Goal: Task Accomplishment & Management: Complete application form

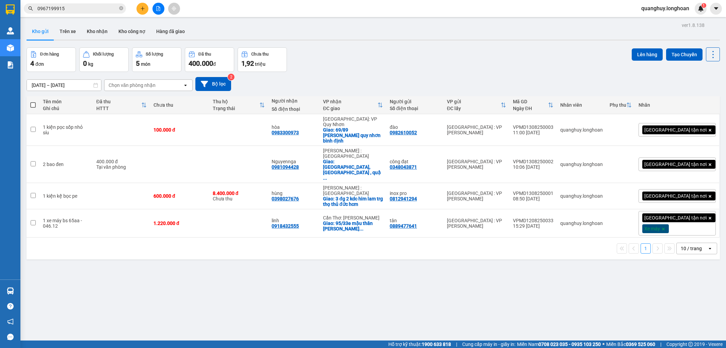
click at [144, 14] on button at bounding box center [143, 9] width 12 height 12
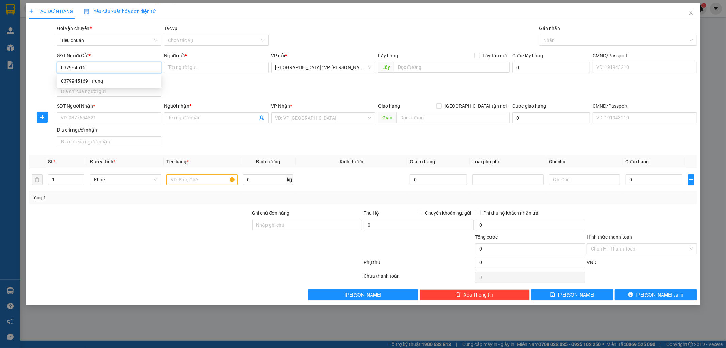
type input "0379945169"
click at [66, 80] on div "0379945169 - trung" at bounding box center [109, 80] width 96 height 7
type input "trung"
type input "0379945169"
click at [103, 117] on input "SĐT Người Nhận *" at bounding box center [109, 117] width 105 height 11
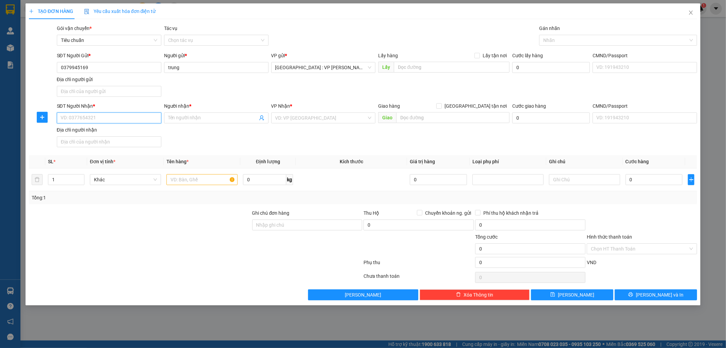
paste input "0984513394"
type input "0984513394"
click at [205, 114] on input "Người nhận *" at bounding box center [213, 117] width 90 height 7
paste input "HANG THAI SENIOR MERCHANDISER FASHION"
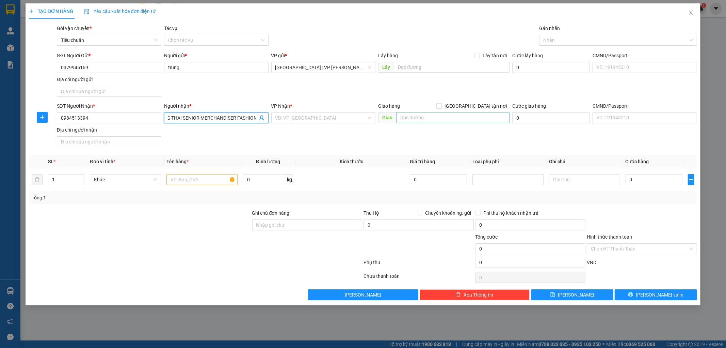
type input "HANG THAI SENIOR MERCHANDISER FASHION"
click at [448, 113] on input "text" at bounding box center [452, 117] width 113 height 11
paste input "Kcn Tam Thăng, X.Tam Thăng, [GEOGRAPHIC_DATA], T.[GEOGRAPHIC_DATA]"
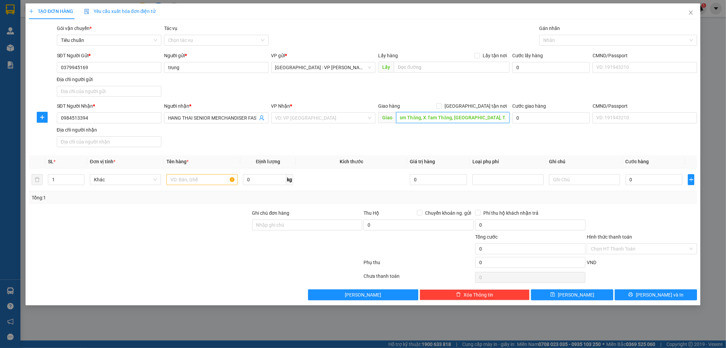
type input "Kcn Tam Thăng, X.Tam Thăng, [GEOGRAPHIC_DATA], T.[GEOGRAPHIC_DATA]"
click at [410, 145] on div "SĐT Người Nhận * 0984513394 Người nhận * HANG THAI SENIOR MERCHANDISER FASHION …" at bounding box center [377, 126] width 644 height 48
click at [441, 107] on input "[GEOGRAPHIC_DATA] tận nơi" at bounding box center [438, 105] width 5 height 5
checkbox input "true"
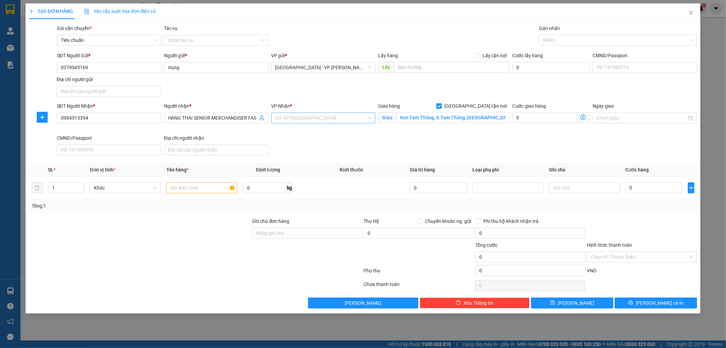
click at [319, 118] on input "search" at bounding box center [321, 118] width 92 height 10
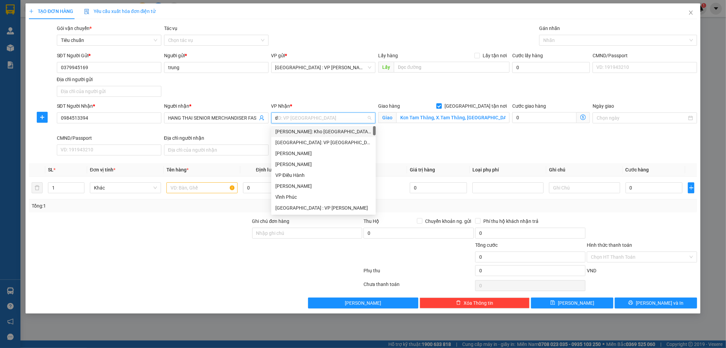
type input "da"
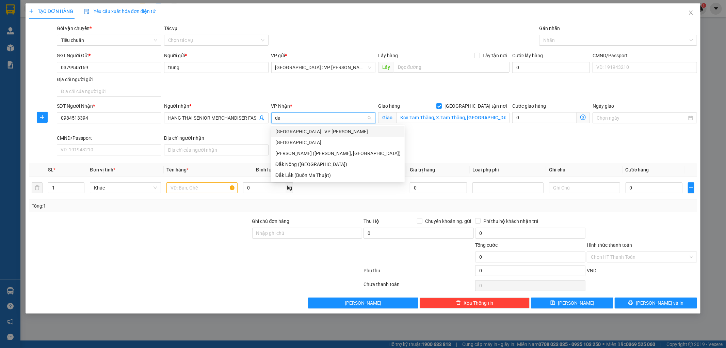
click at [313, 131] on div "[GEOGRAPHIC_DATA] : VP [PERSON_NAME]" at bounding box center [337, 131] width 125 height 7
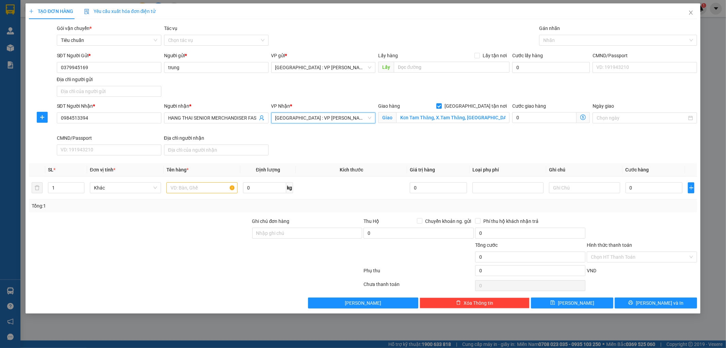
click at [326, 117] on span "[GEOGRAPHIC_DATA] : VP [PERSON_NAME]" at bounding box center [323, 118] width 96 height 10
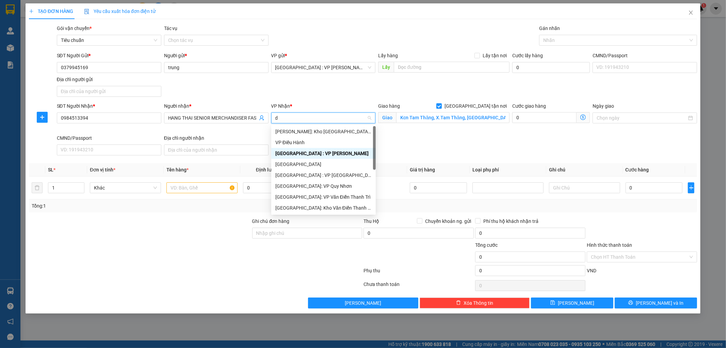
type input "da"
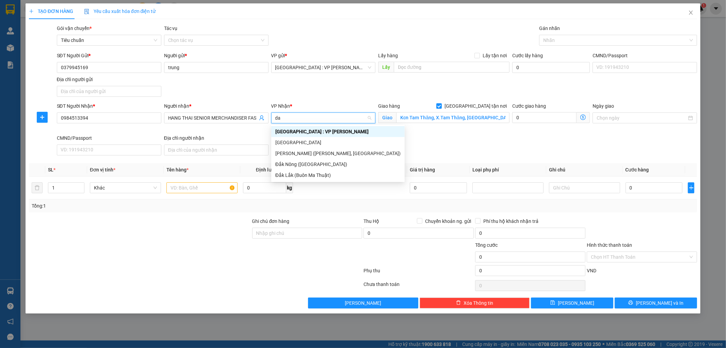
click at [308, 133] on div "[GEOGRAPHIC_DATA] : VP [PERSON_NAME]" at bounding box center [337, 131] width 125 height 7
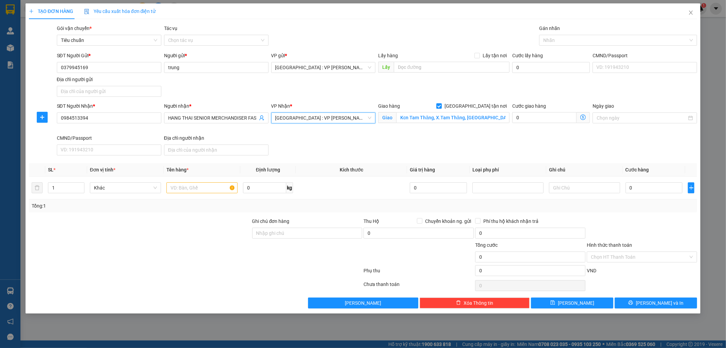
click at [312, 140] on div "SĐT Người Nhận * 0984513394 Người nhận * HANG THAI SENIOR MERCHANDISER FASHION …" at bounding box center [377, 130] width 644 height 56
click at [331, 123] on span "[GEOGRAPHIC_DATA] : VP [PERSON_NAME]" at bounding box center [323, 118] width 96 height 10
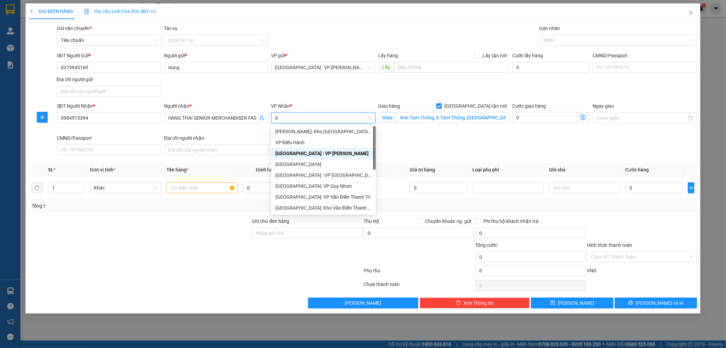
type input "da"
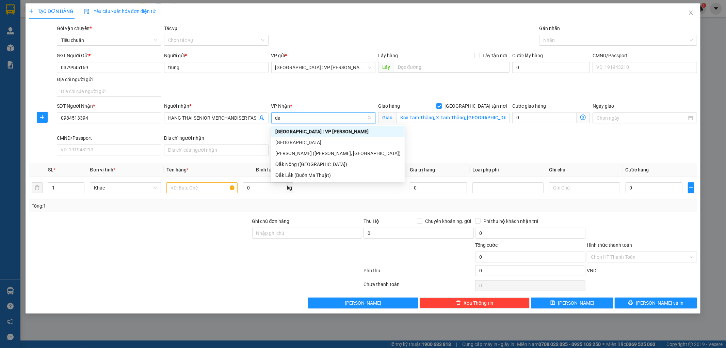
click at [315, 131] on div "[GEOGRAPHIC_DATA] : VP [PERSON_NAME]" at bounding box center [337, 131] width 125 height 7
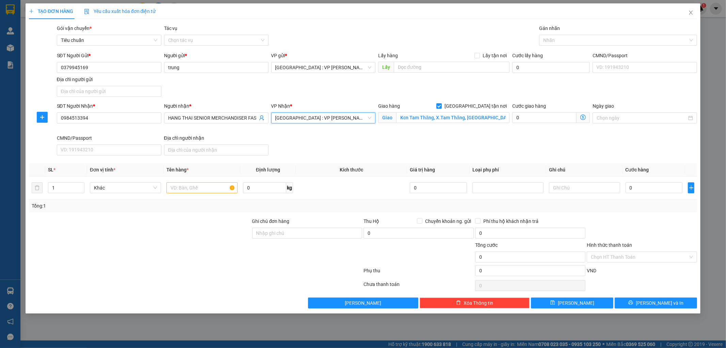
click at [315, 143] on div "SĐT Người Nhận * 0984513394 Người nhận * HANG THAI SENIOR MERCHANDISER FASHION …" at bounding box center [377, 130] width 644 height 56
click at [550, 36] on div at bounding box center [615, 40] width 148 height 8
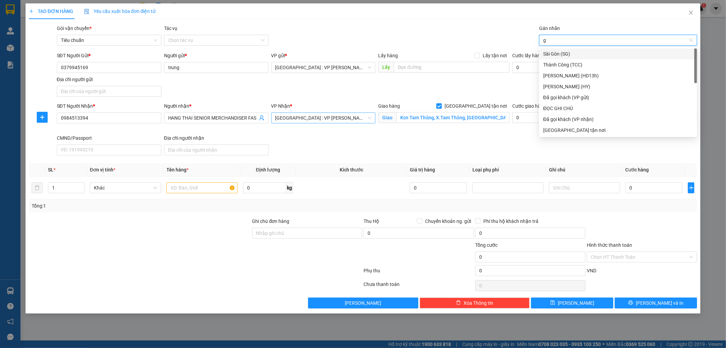
type input "gt"
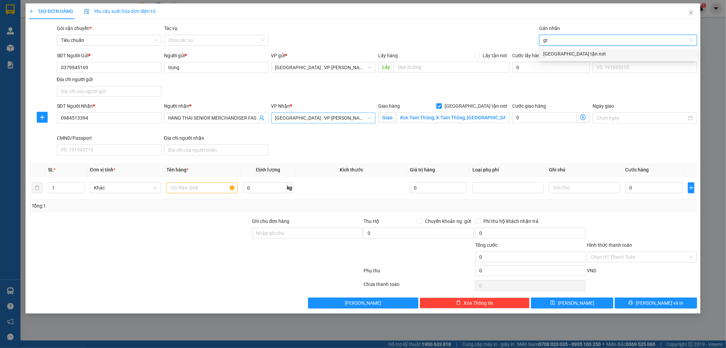
click at [549, 52] on div "[GEOGRAPHIC_DATA] tận nơi" at bounding box center [618, 53] width 150 height 7
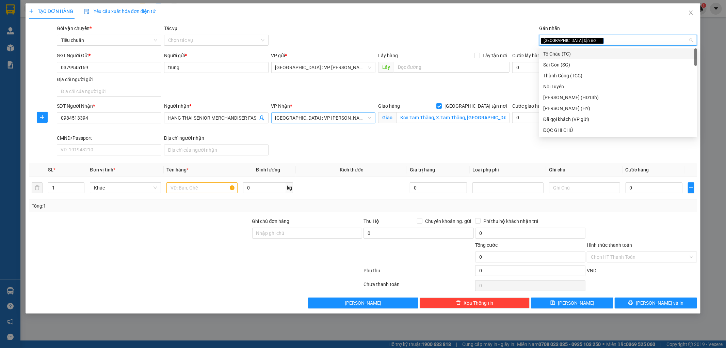
click at [464, 77] on div "SĐT Người Gửi * 0379945169 Người gửi * trung VP gửi * [GEOGRAPHIC_DATA] : VP Na…" at bounding box center [377, 76] width 644 height 48
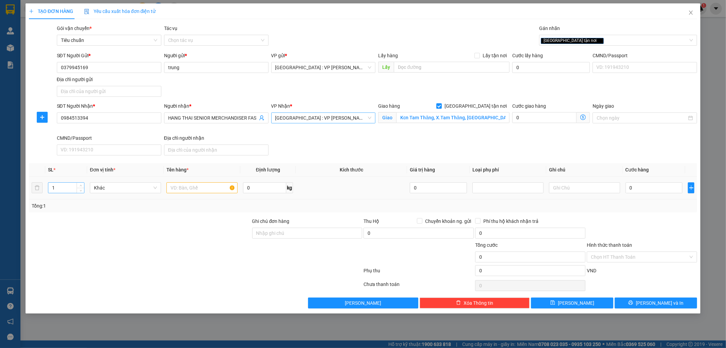
click at [61, 188] on input "1" at bounding box center [66, 187] width 36 height 10
type input "2"
click at [206, 182] on input "text" at bounding box center [201, 187] width 71 height 11
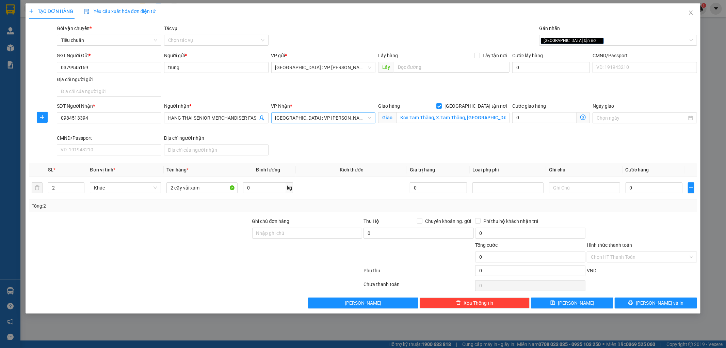
click at [189, 226] on div at bounding box center [139, 229] width 223 height 24
click at [207, 189] on input "2 cậy vải xám" at bounding box center [201, 187] width 71 height 11
type input "2 cây vải sám"
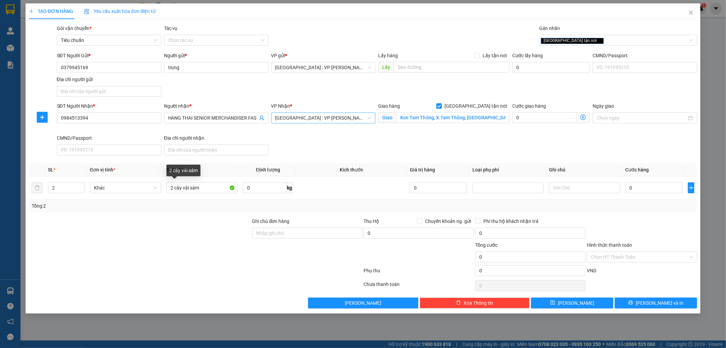
click at [193, 231] on div at bounding box center [139, 229] width 223 height 24
click at [62, 186] on input "2" at bounding box center [66, 187] width 36 height 10
drag, startPoint x: 93, startPoint y: 235, endPoint x: 72, endPoint y: 213, distance: 30.6
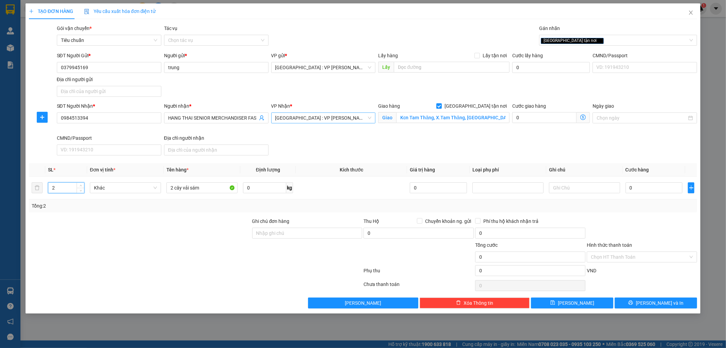
click at [93, 235] on div at bounding box center [139, 229] width 223 height 24
click at [308, 116] on span "[GEOGRAPHIC_DATA] : VP [PERSON_NAME]" at bounding box center [323, 118] width 96 height 10
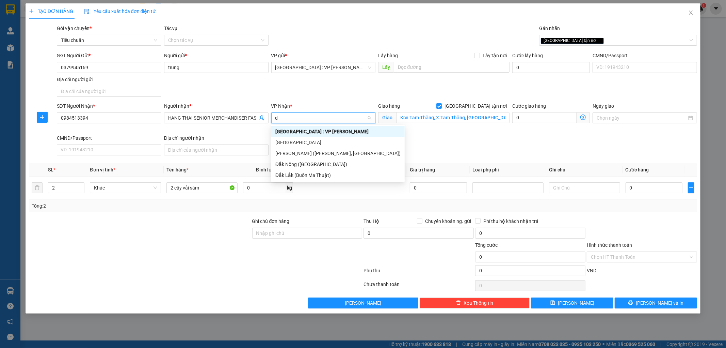
type input "da"
click at [308, 130] on div "[GEOGRAPHIC_DATA] : VP [PERSON_NAME]" at bounding box center [337, 131] width 125 height 7
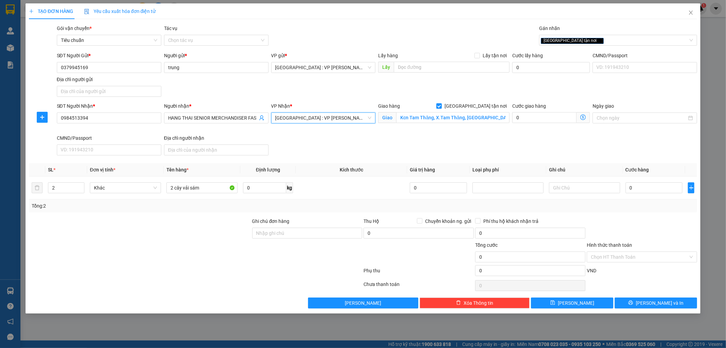
click at [331, 140] on div "SĐT Người Nhận * 0984513394 Người nhận * HANG THAI SENIOR MERCHANDISER FASHION …" at bounding box center [377, 130] width 644 height 56
click at [639, 192] on input "0" at bounding box center [654, 187] width 57 height 11
type input "4"
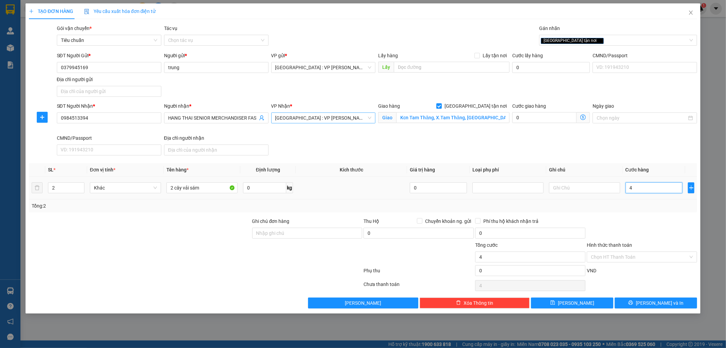
type input "40"
type input "400"
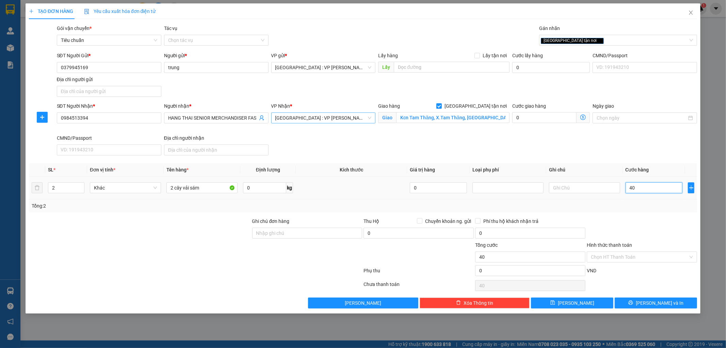
type input "400"
type input "4.000"
type input "40.000"
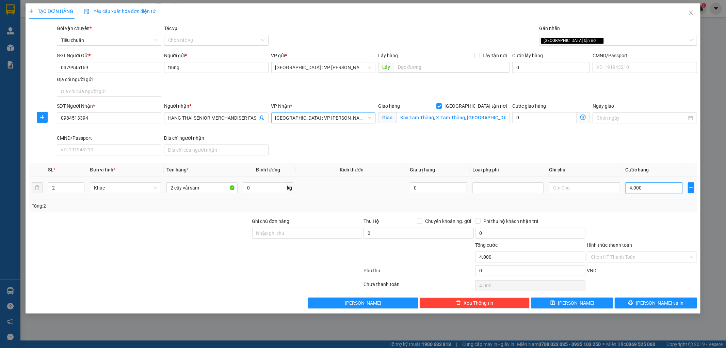
type input "40.000"
type input "400.000"
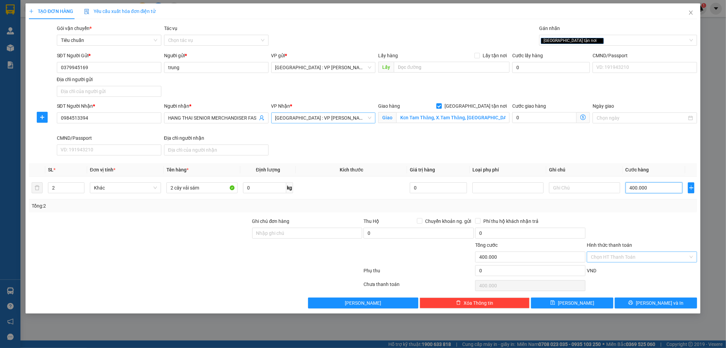
type input "400.000"
click at [619, 256] on input "Hình thức thanh toán" at bounding box center [639, 257] width 97 height 10
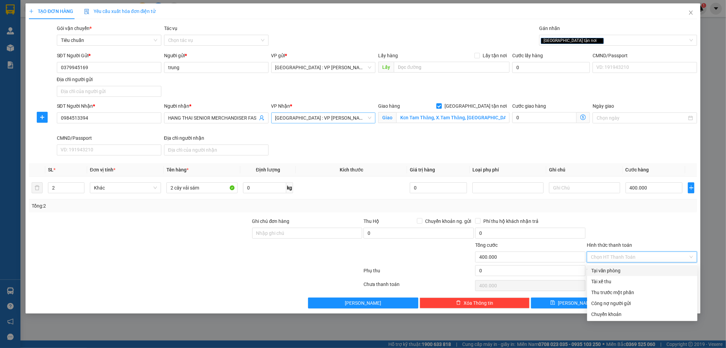
click at [620, 271] on div "Tại văn phòng" at bounding box center [642, 270] width 102 height 7
type input "0"
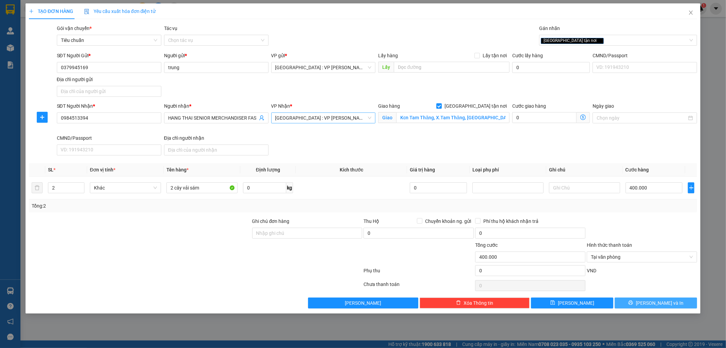
click at [639, 301] on button "[PERSON_NAME] và In" at bounding box center [656, 302] width 82 height 11
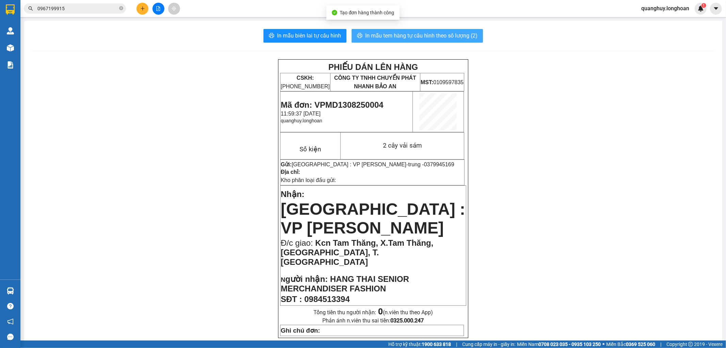
click at [436, 34] on span "In mẫu tem hàng tự cấu hình theo số lượng (2)" at bounding box center [421, 35] width 112 height 9
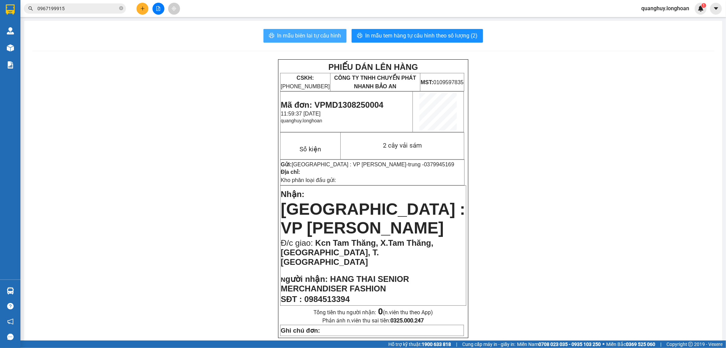
click at [320, 40] on button "In mẫu biên lai tự cấu hình" at bounding box center [305, 36] width 83 height 14
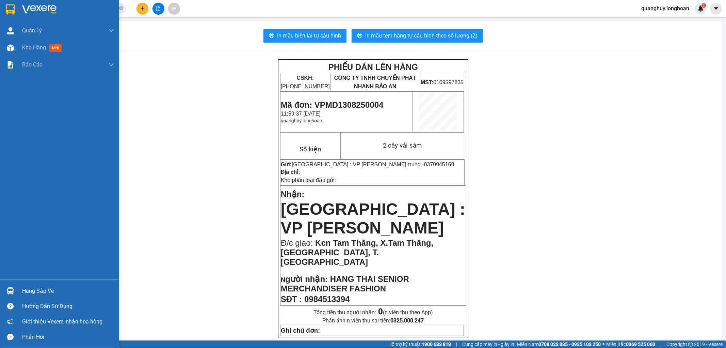
click at [17, 4] on div at bounding box center [59, 11] width 119 height 22
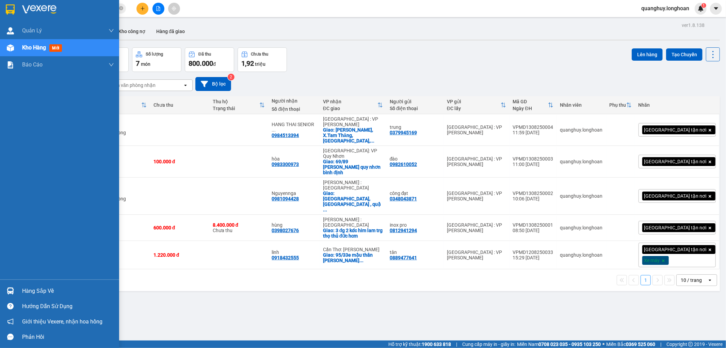
click at [3, 5] on div at bounding box center [59, 11] width 119 height 22
click at [13, 3] on div at bounding box center [10, 9] width 12 height 12
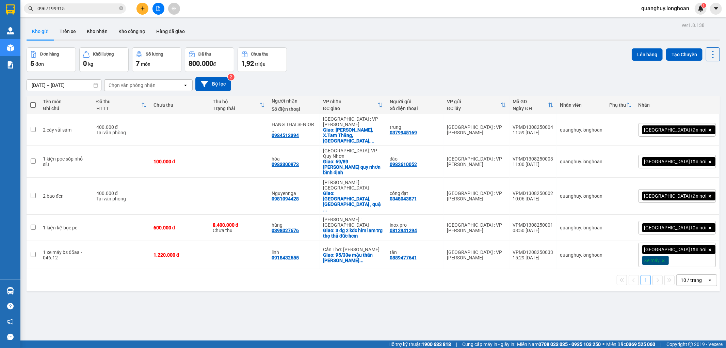
click at [142, 12] on button at bounding box center [143, 9] width 12 height 12
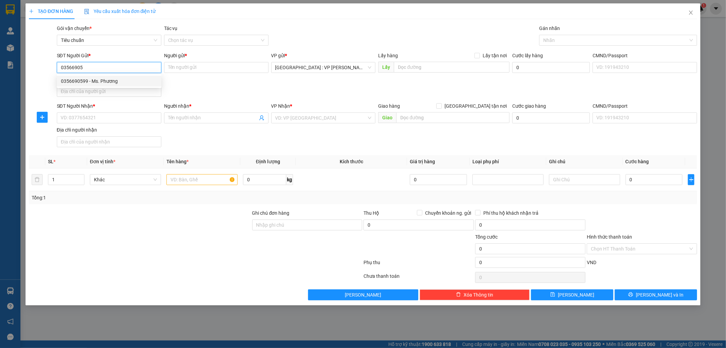
click at [70, 77] on div "0356690599 - Ms. Phương" at bounding box center [109, 80] width 96 height 7
type input "0356690599"
type input "Ms. Phương"
checkbox input "true"
type input "Đón: 298 Hoàng Công Chất, Phú Diễn"
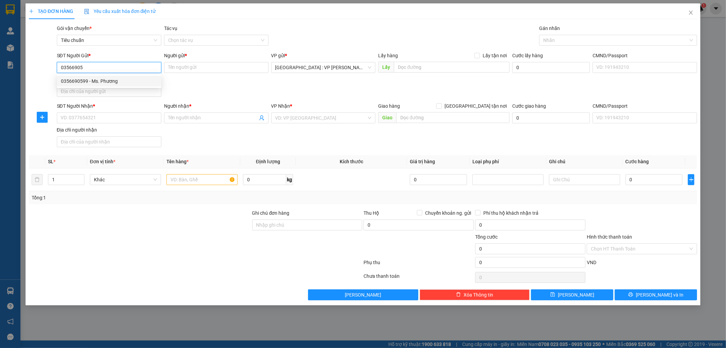
type input "30.000"
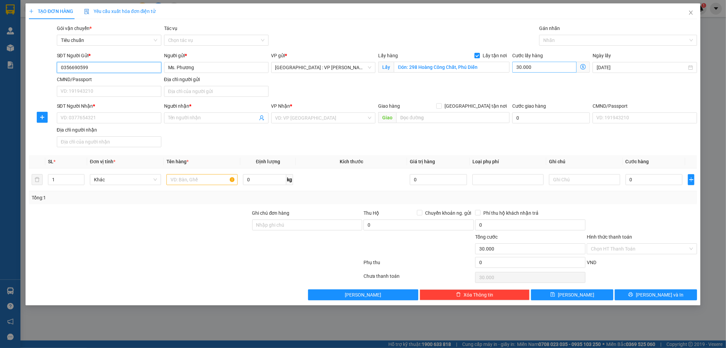
type input "0356690599"
click at [545, 70] on input "30.000" at bounding box center [544, 67] width 64 height 11
type input "0"
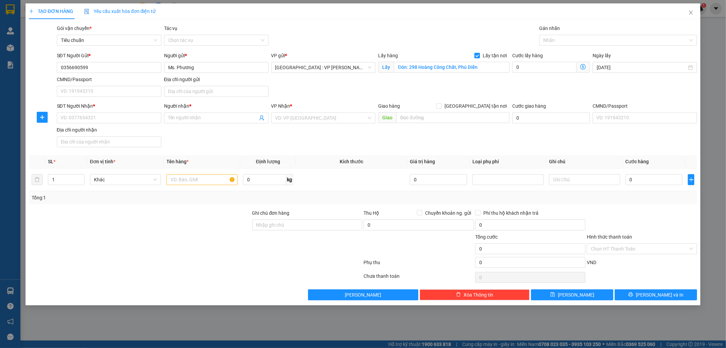
click at [476, 55] on input "Lấy tận nơi" at bounding box center [477, 55] width 5 height 5
checkbox input "false"
click at [481, 65] on input "Đón: 298 Hoàng Công Chất, Phú Diễn" at bounding box center [452, 67] width 116 height 11
click at [419, 66] on input "text" at bounding box center [452, 67] width 116 height 11
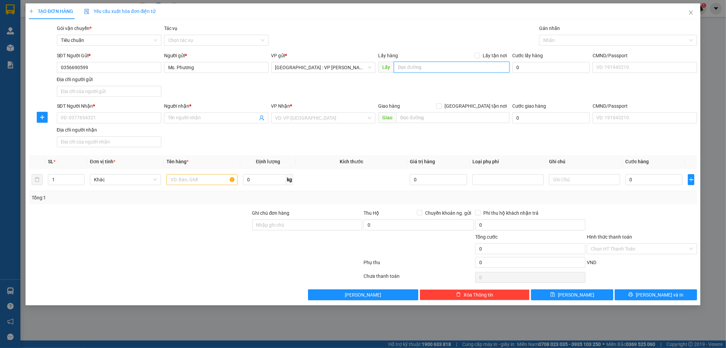
click at [419, 66] on input "text" at bounding box center [452, 67] width 116 height 11
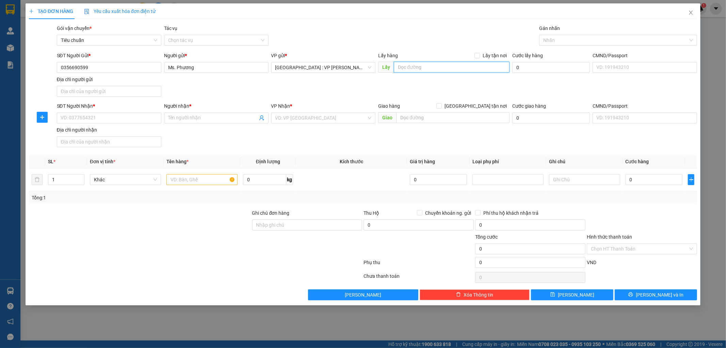
click at [419, 66] on input "text" at bounding box center [452, 67] width 116 height 11
click at [550, 67] on input "0" at bounding box center [551, 67] width 78 height 11
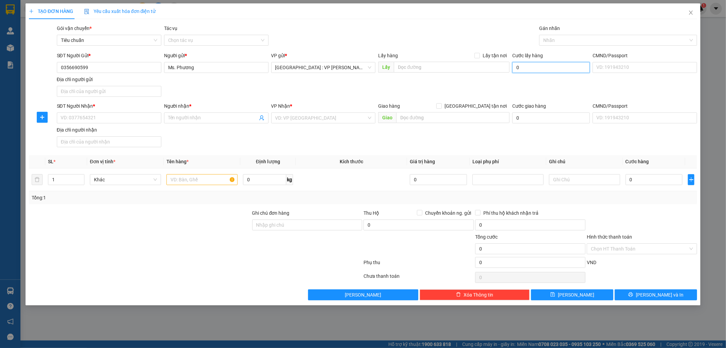
click at [550, 67] on input "0" at bounding box center [551, 67] width 78 height 11
click at [498, 90] on div "SĐT Người Gửi * 0356690599 Người gửi * Ms. Phương VP gửi * [GEOGRAPHIC_DATA] : …" at bounding box center [377, 76] width 644 height 48
click at [551, 65] on input "0" at bounding box center [551, 67] width 78 height 11
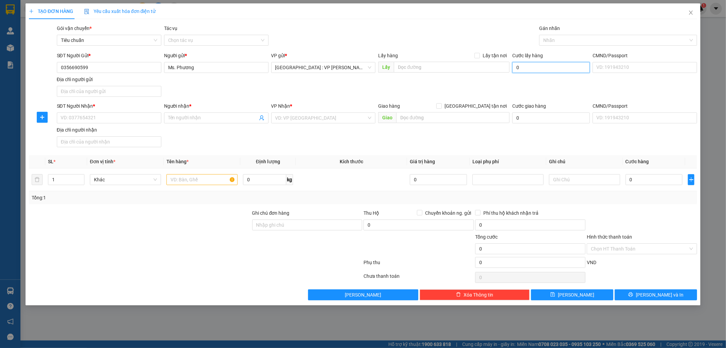
click at [551, 65] on input "0" at bounding box center [551, 67] width 78 height 11
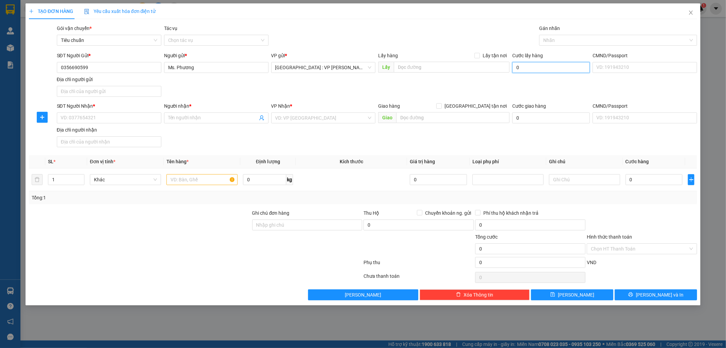
type input "0"
click at [494, 91] on div "SĐT Người Gửi * 0356690599 Người gửi * Ms. Phương VP gửi * [GEOGRAPHIC_DATA] : …" at bounding box center [377, 76] width 644 height 48
click at [139, 121] on input "SĐT Người Nhận *" at bounding box center [109, 117] width 105 height 11
type input "0984797027"
click at [174, 117] on input "Người nhận *" at bounding box center [213, 117] width 90 height 7
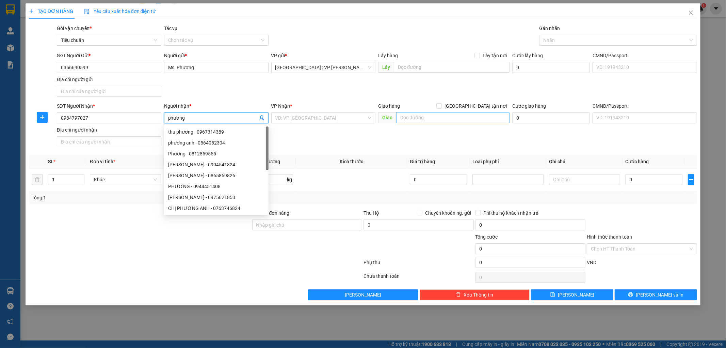
type input "phương"
click at [469, 112] on input "text" at bounding box center [452, 117] width 113 height 11
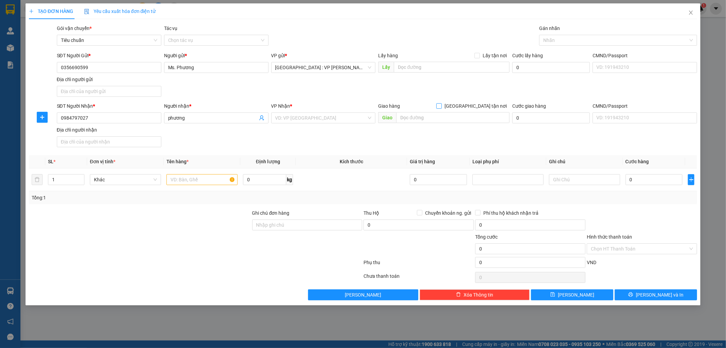
click at [482, 108] on span "[GEOGRAPHIC_DATA] tận nơi" at bounding box center [476, 105] width 68 height 7
click at [441, 108] on input "[GEOGRAPHIC_DATA] tận nơi" at bounding box center [438, 105] width 5 height 5
checkbox input "true"
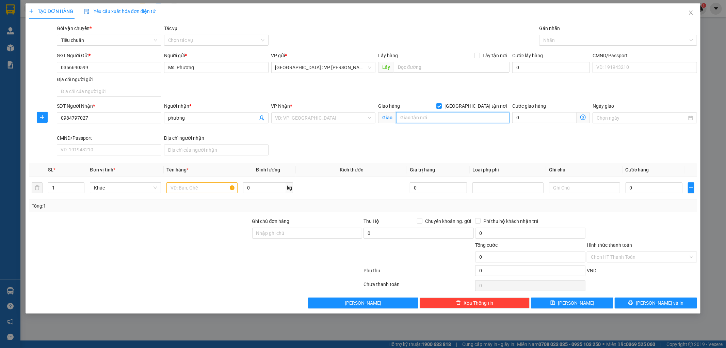
click at [477, 117] on input "text" at bounding box center [452, 117] width 113 height 11
type input "469/19/14 vườn lài an [GEOGRAPHIC_DATA]"
click at [450, 157] on div "SĐT Người Nhận * 0984797027 Người nhận * phương VP Nhận * VD: VP [GEOGRAPHIC_DA…" at bounding box center [377, 130] width 644 height 56
click at [327, 116] on input "search" at bounding box center [321, 118] width 92 height 10
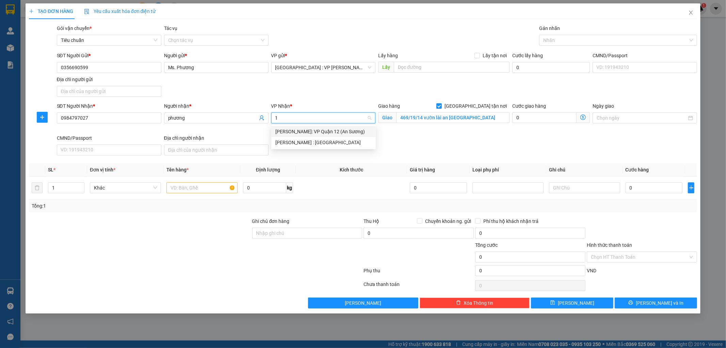
type input "12"
click at [313, 142] on div "[PERSON_NAME] : [GEOGRAPHIC_DATA]" at bounding box center [323, 142] width 96 height 7
click at [559, 38] on div at bounding box center [615, 40] width 148 height 8
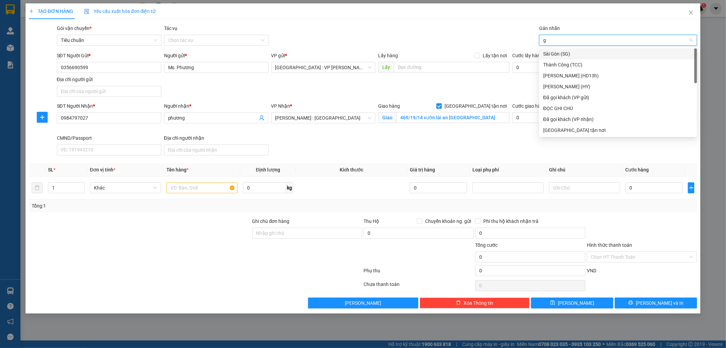
type input "gt"
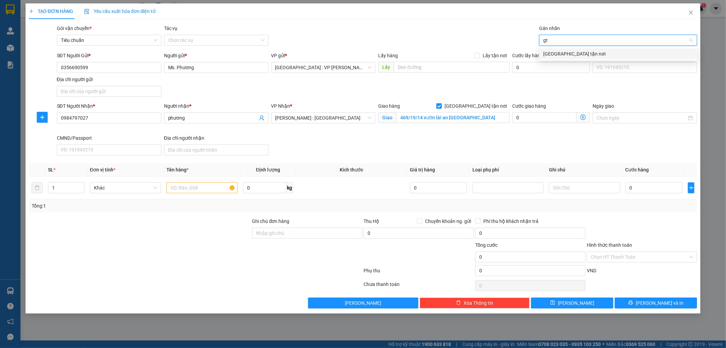
click at [554, 50] on div "[GEOGRAPHIC_DATA] tận nơi" at bounding box center [618, 53] width 150 height 7
click at [212, 185] on input "text" at bounding box center [201, 187] width 71 height 11
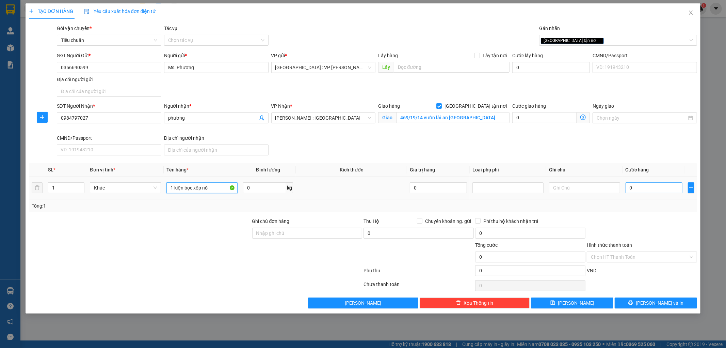
type input "1 kiện bọc xốp nổ"
click at [662, 191] on input "0" at bounding box center [654, 187] width 57 height 11
type input "1"
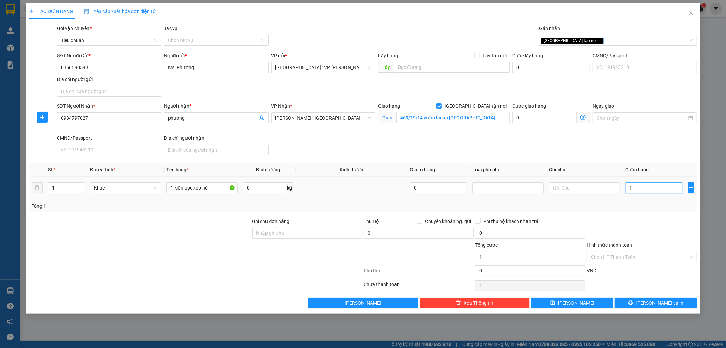
type input "10"
type input "100"
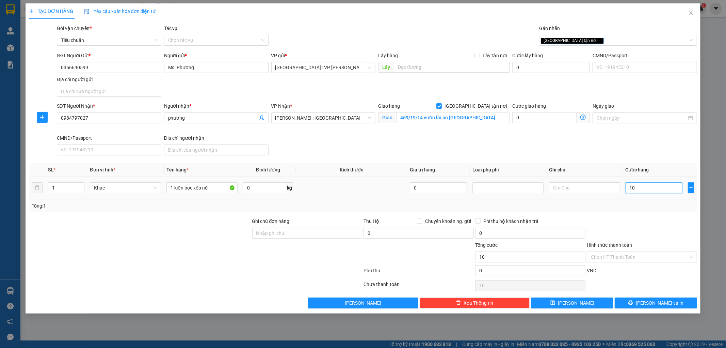
type input "100"
type input "1.000"
type input "10.000"
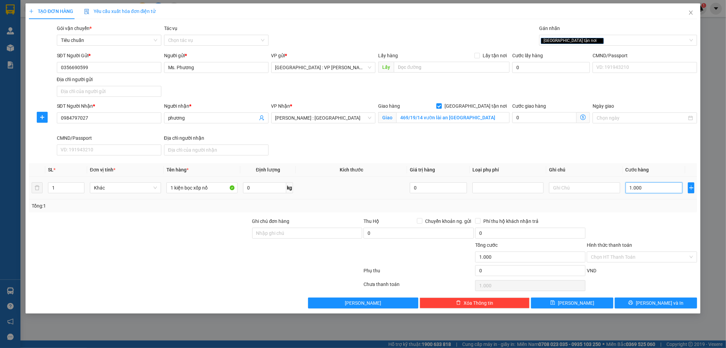
type input "10.000"
type input "100.000"
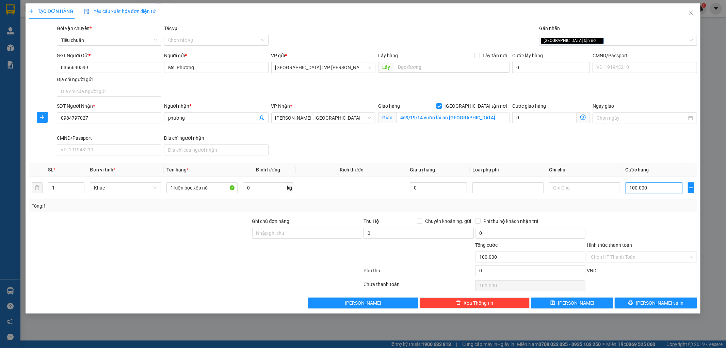
type input "100.000"
click at [646, 231] on div at bounding box center [642, 229] width 112 height 24
click at [651, 303] on span "[PERSON_NAME] và In" at bounding box center [660, 302] width 48 height 7
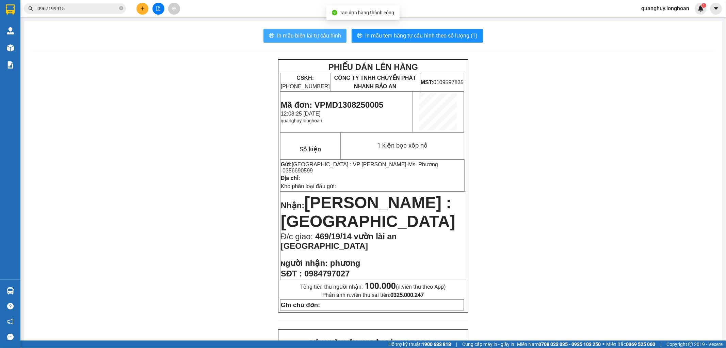
click at [319, 31] on span "In mẫu biên lai tự cấu hình" at bounding box center [309, 35] width 64 height 9
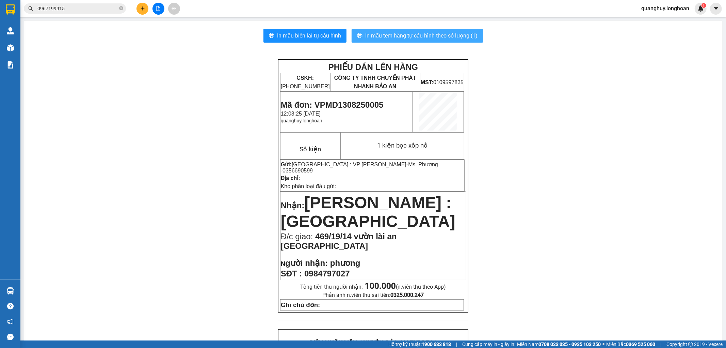
click at [424, 35] on span "In mẫu tem hàng tự cấu hình theo số lượng (1)" at bounding box center [421, 35] width 112 height 9
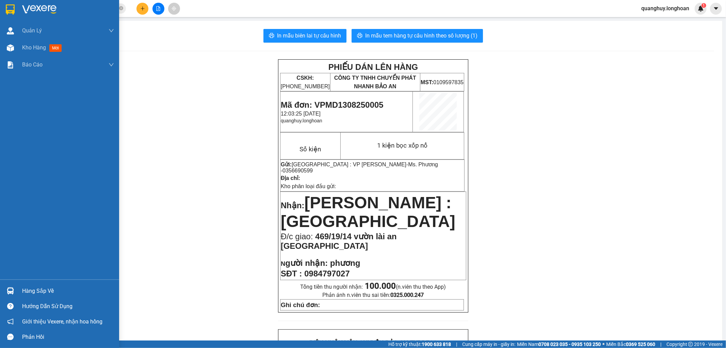
click at [9, 9] on img at bounding box center [10, 9] width 9 height 10
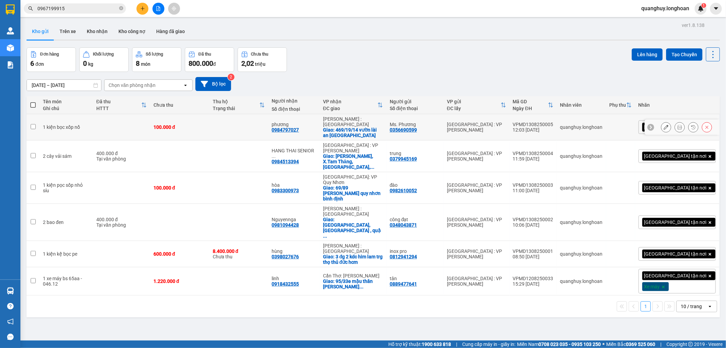
click at [379, 127] on div "Giao: 469/19/14 vườn lài an [GEOGRAPHIC_DATA]" at bounding box center [353, 132] width 60 height 11
checkbox input "true"
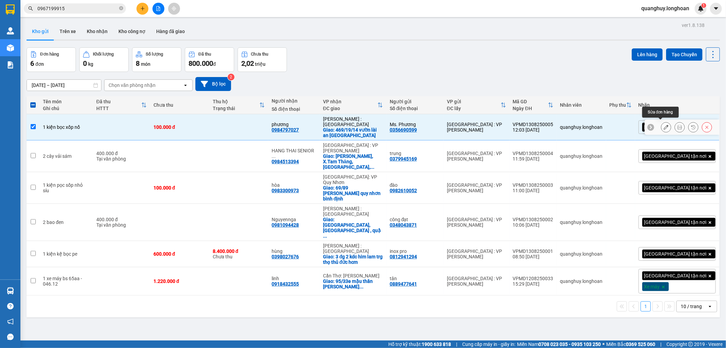
click at [662, 127] on button at bounding box center [667, 127] width 10 height 12
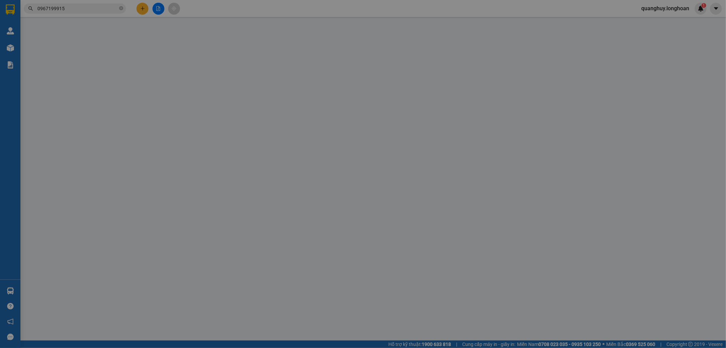
type input "0356690599"
type input "Ms. Phương"
type input "0984797027"
type input "phương"
checkbox input "true"
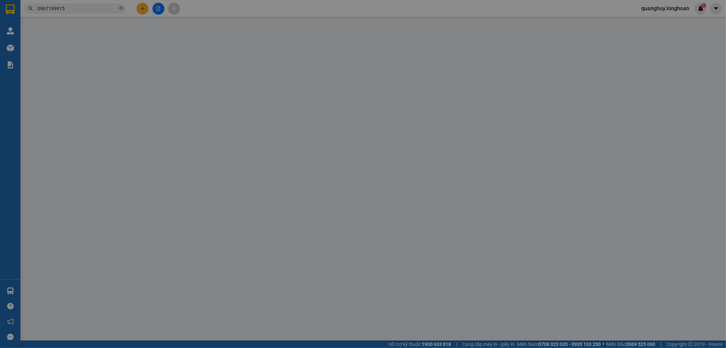
type input "469/19/14 vườn lài an [GEOGRAPHIC_DATA]"
type input "100.000"
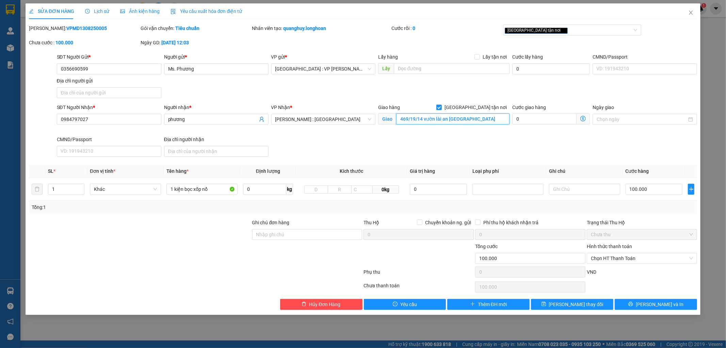
click at [423, 117] on input "469/19/14 vườn lài an [GEOGRAPHIC_DATA]" at bounding box center [452, 118] width 113 height 11
click at [423, 119] on input "469/19/14 vườn lài an [GEOGRAPHIC_DATA]" at bounding box center [452, 118] width 113 height 11
type input "469/19/14/7 vườn lài an [GEOGRAPHIC_DATA]"
click at [581, 305] on span "[PERSON_NAME] thay đổi" at bounding box center [576, 303] width 54 height 7
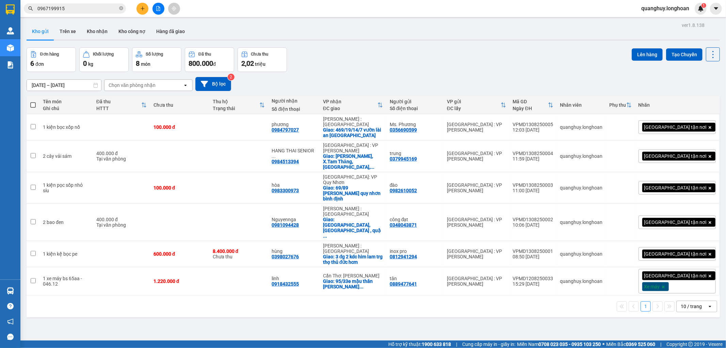
click at [151, 347] on div "Hỗ trợ kỹ thuật: 1900 633 818 | Cung cấp máy in - giấy in: [GEOGRAPHIC_DATA] 07…" at bounding box center [361, 343] width 723 height 7
